Goal: Transaction & Acquisition: Purchase product/service

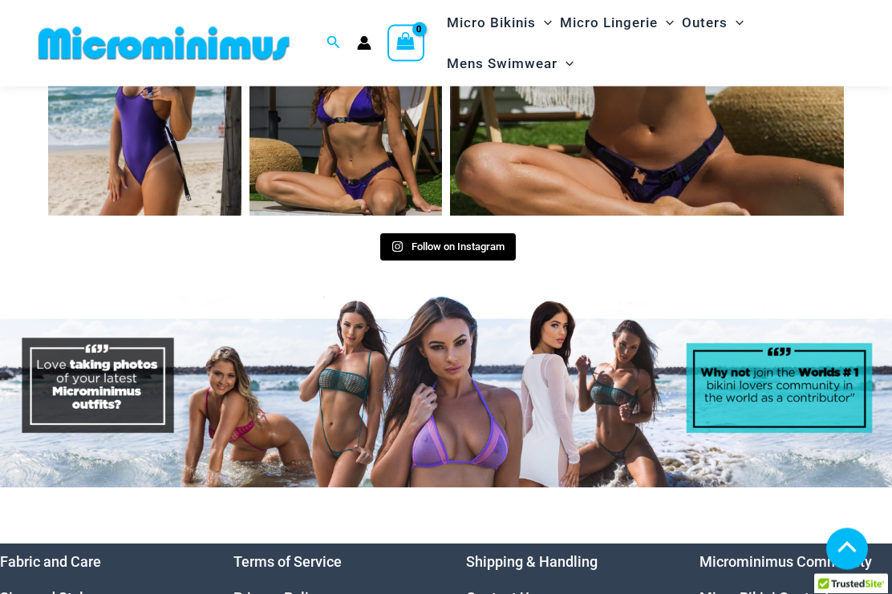
scroll to position [6118, 0]
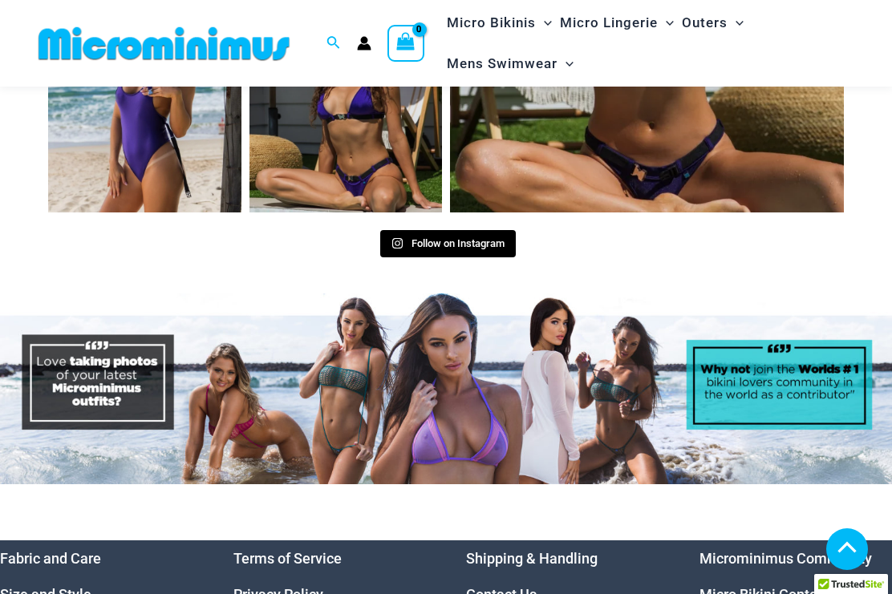
click at [777, 586] on link "Micro Bikini Contest" at bounding box center [764, 594] width 130 height 17
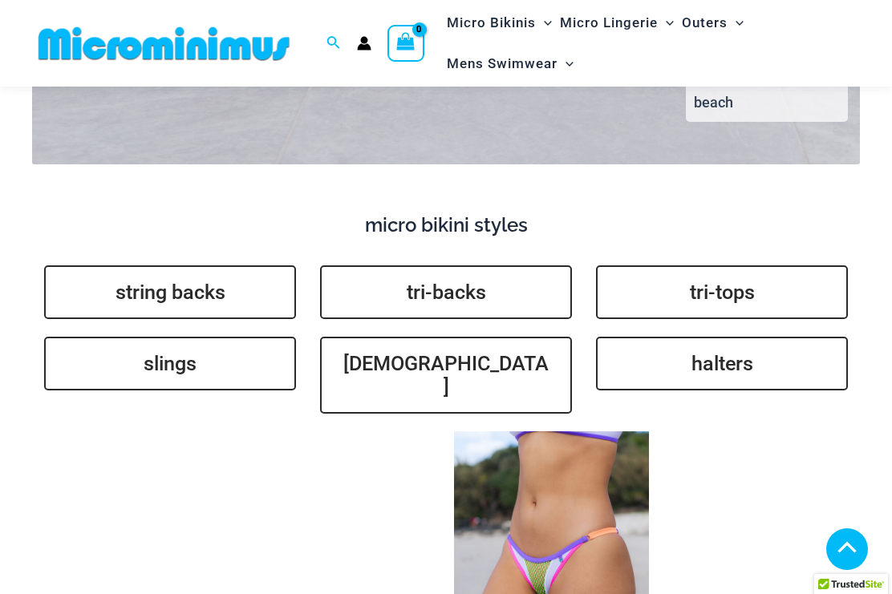
scroll to position [3465, 0]
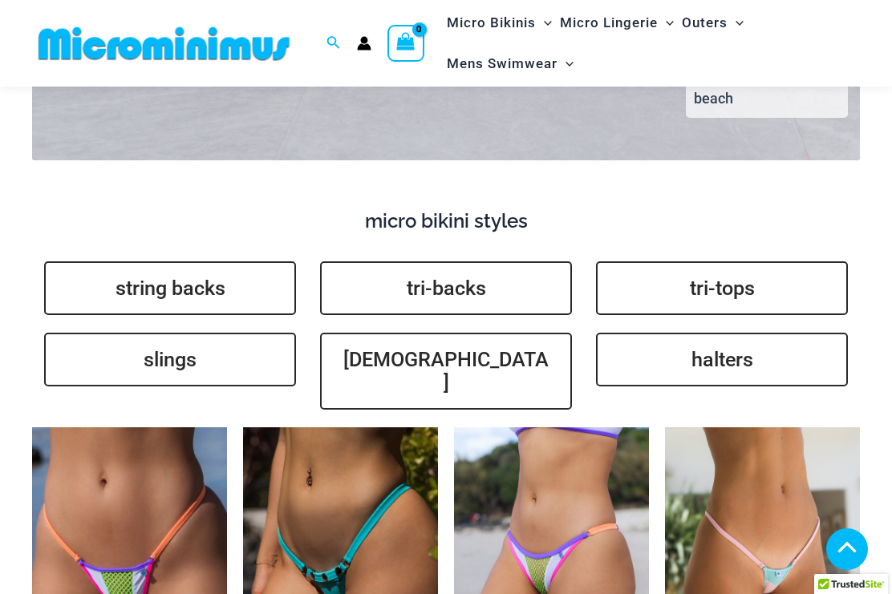
click at [112, 261] on link "string backs" at bounding box center [170, 288] width 252 height 54
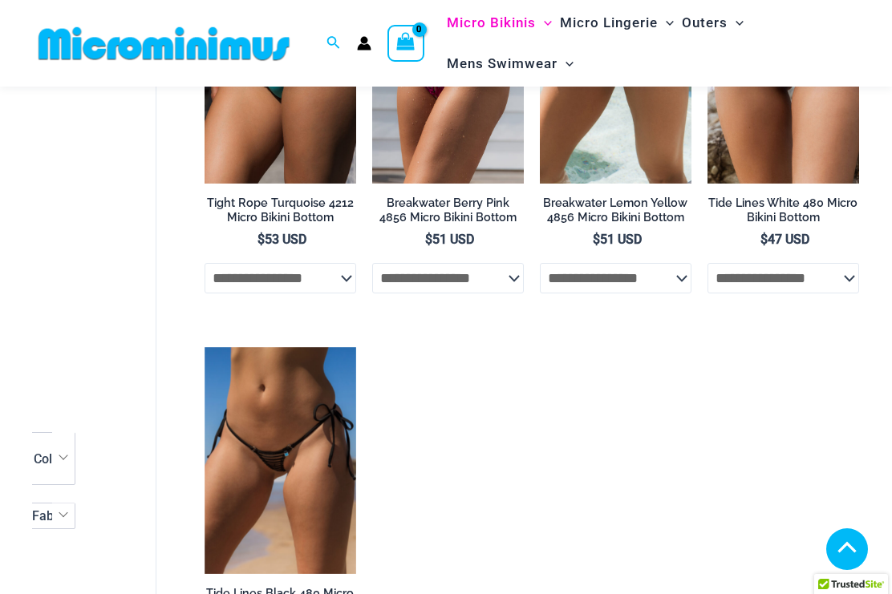
scroll to position [1868, 0]
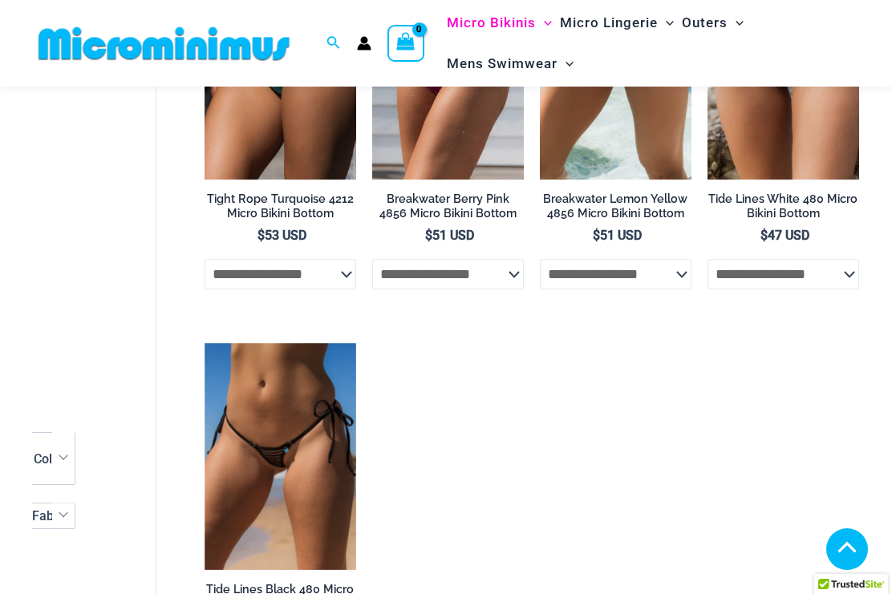
click at [204, 343] on img at bounding box center [204, 343] width 0 height 0
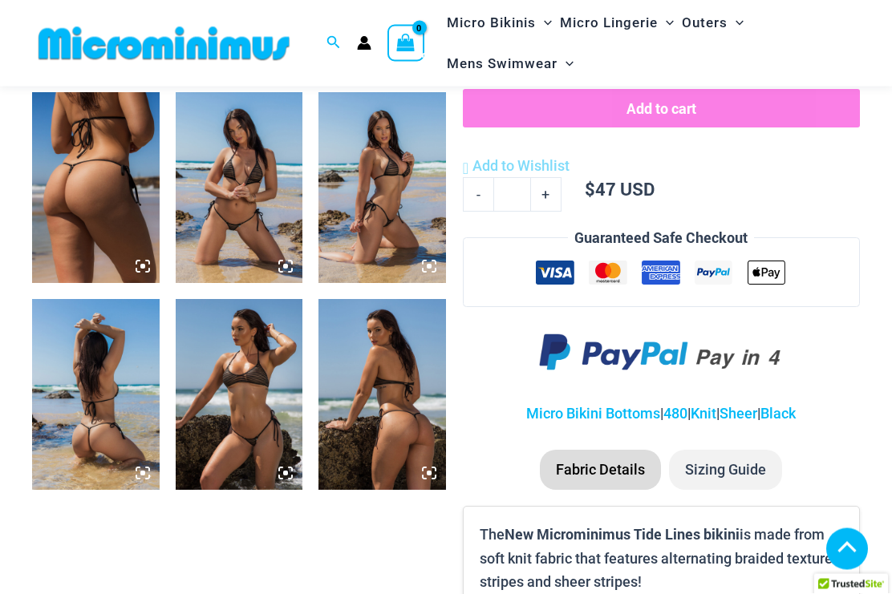
scroll to position [678, 0]
click at [269, 180] on img at bounding box center [239, 187] width 127 height 191
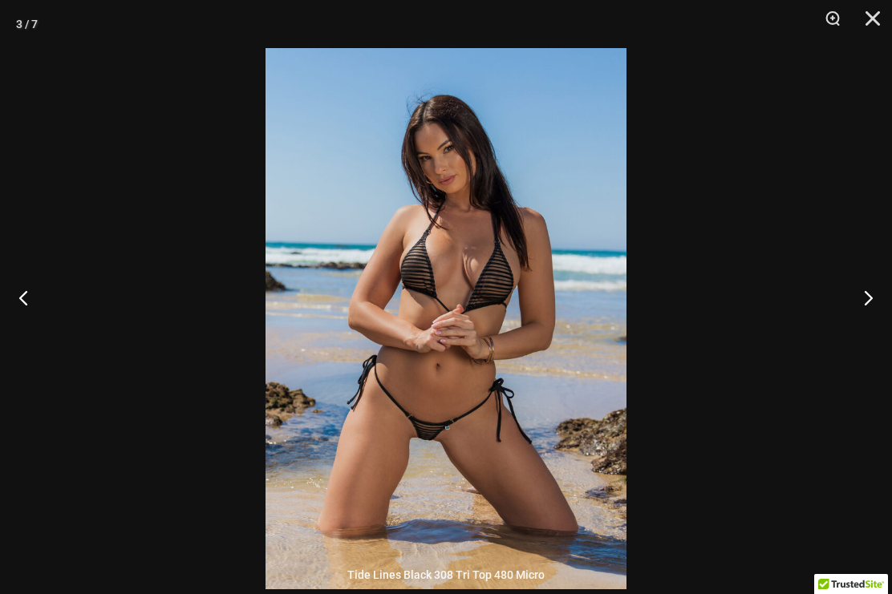
click at [864, 331] on button "Next" at bounding box center [861, 297] width 60 height 80
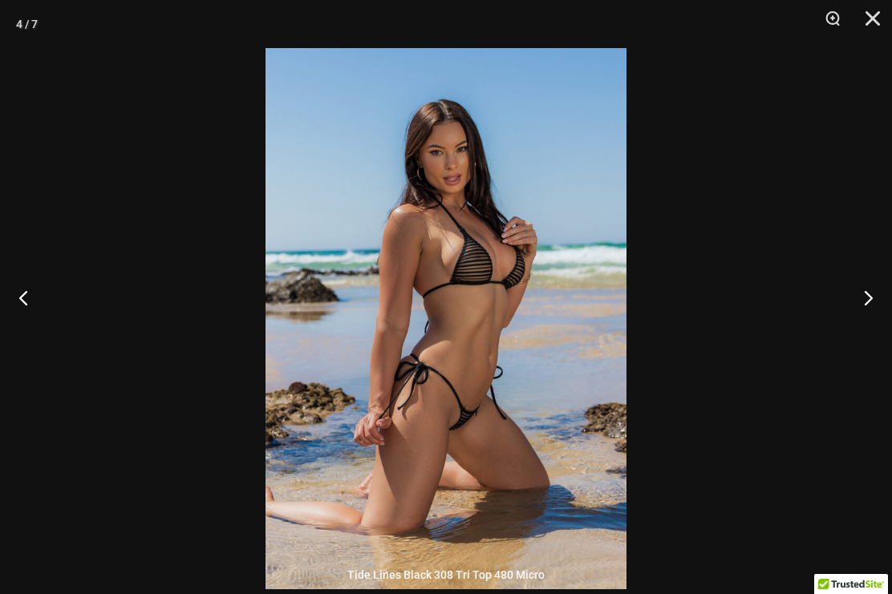
click at [880, 321] on button "Next" at bounding box center [861, 297] width 60 height 80
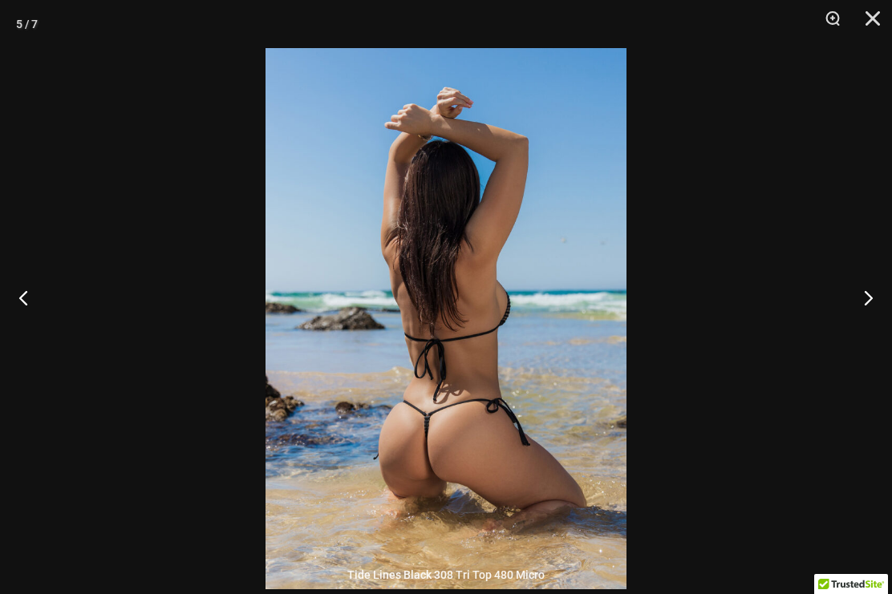
click at [882, 328] on button "Next" at bounding box center [861, 297] width 60 height 80
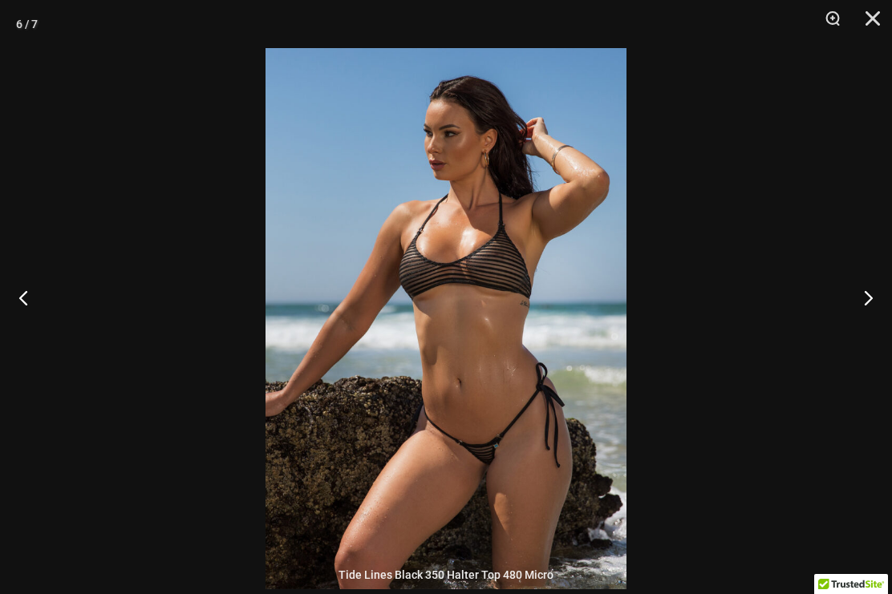
click at [865, 335] on button "Next" at bounding box center [861, 297] width 60 height 80
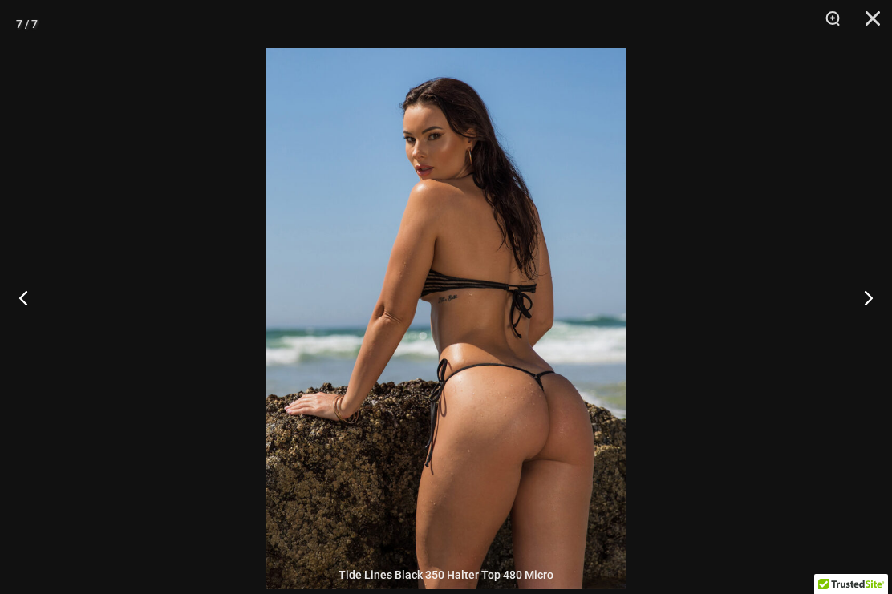
click at [868, 328] on button "Next" at bounding box center [861, 297] width 60 height 80
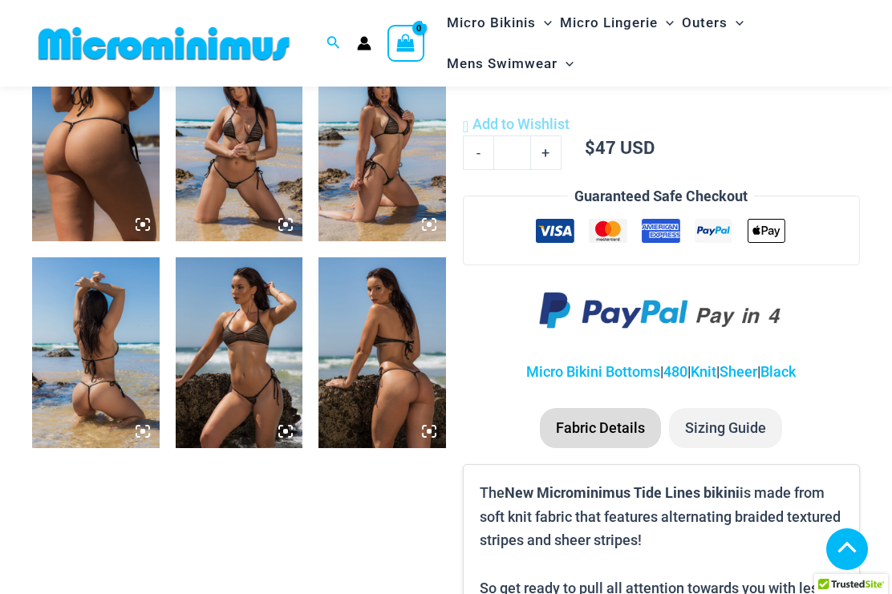
scroll to position [722, 0]
